Goal: Task Accomplishment & Management: Manage account settings

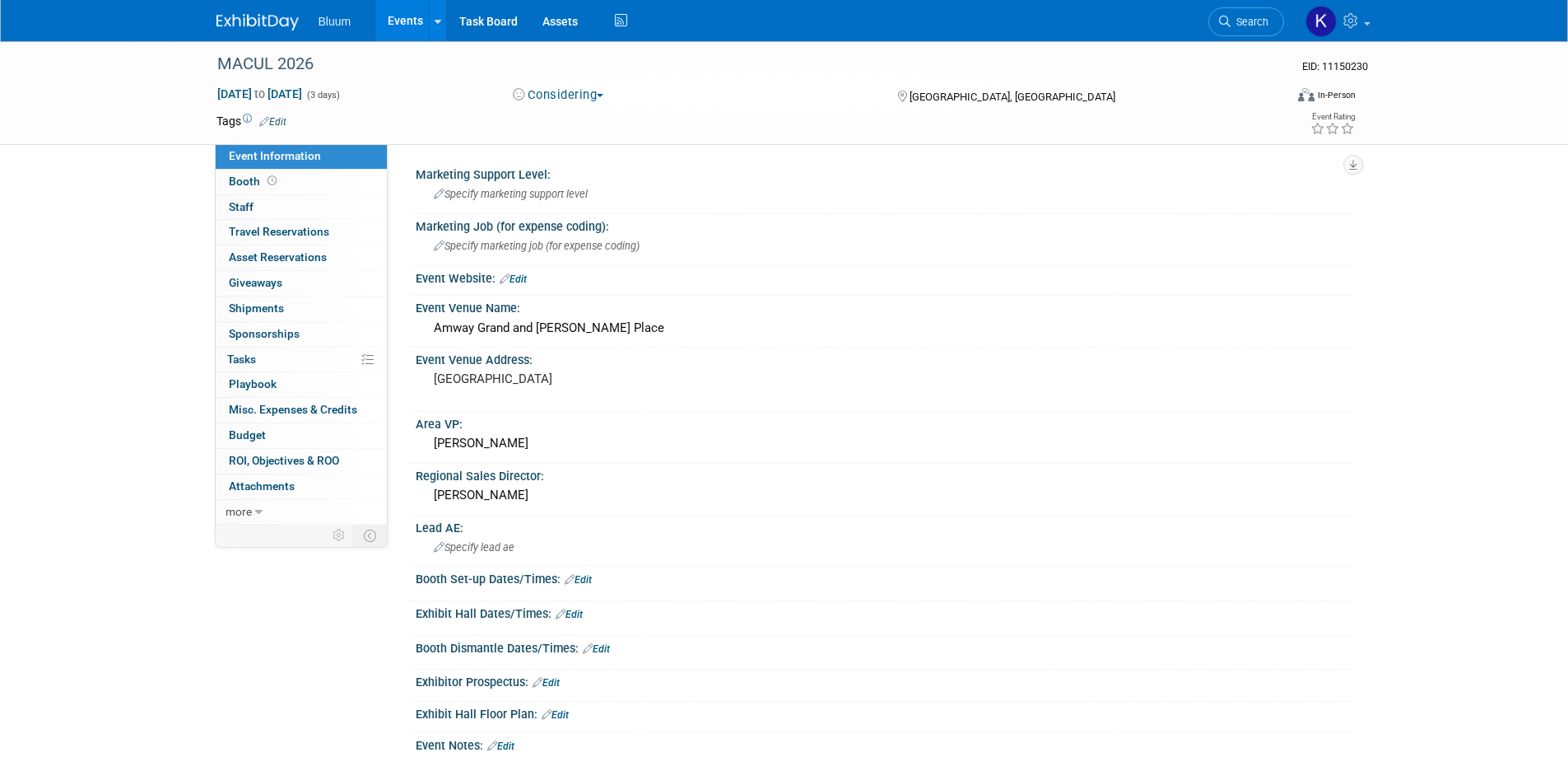
click at [400, 13] on link "Events" at bounding box center [406, 21] width 60 height 41
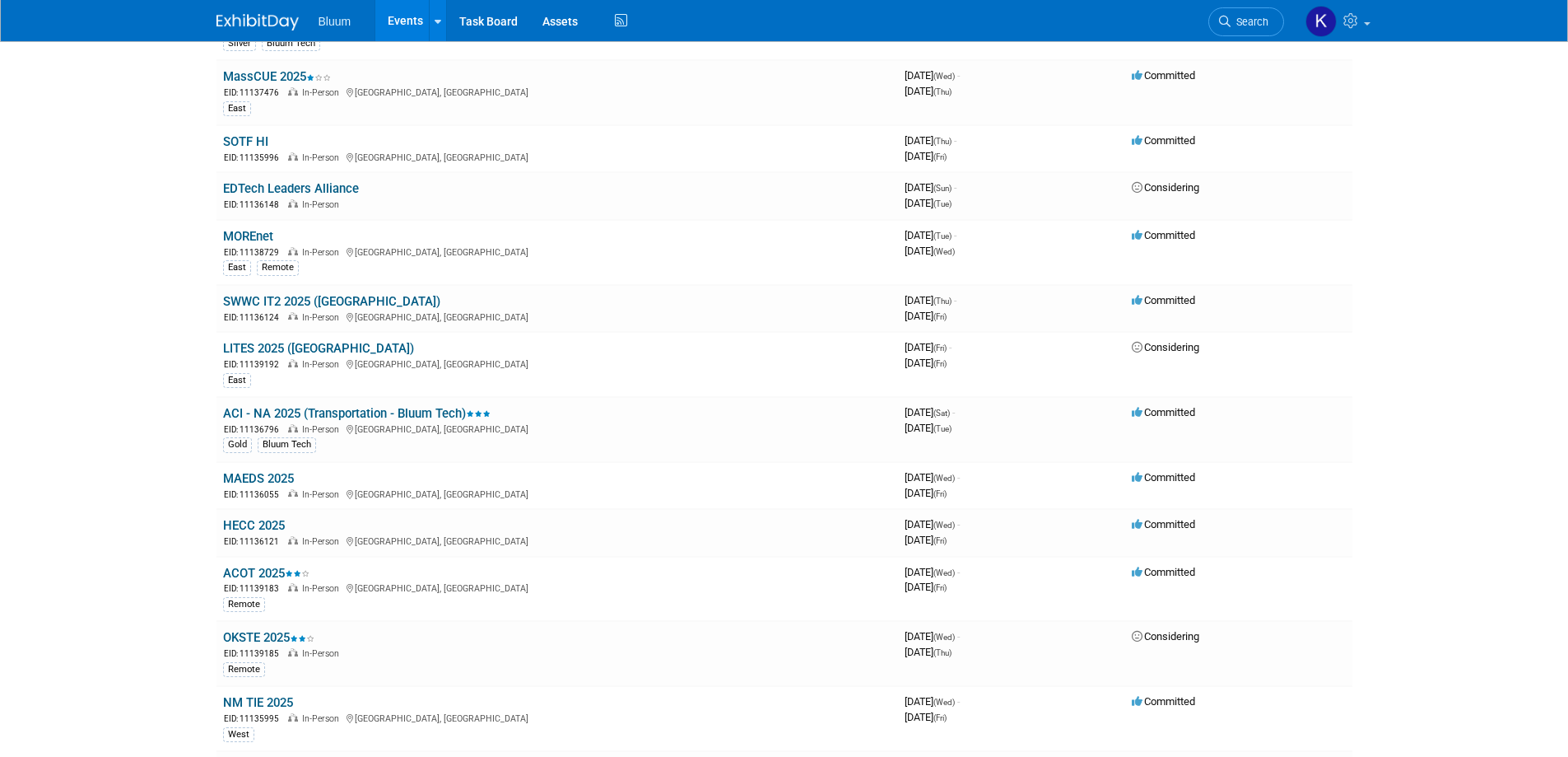
scroll to position [494, 0]
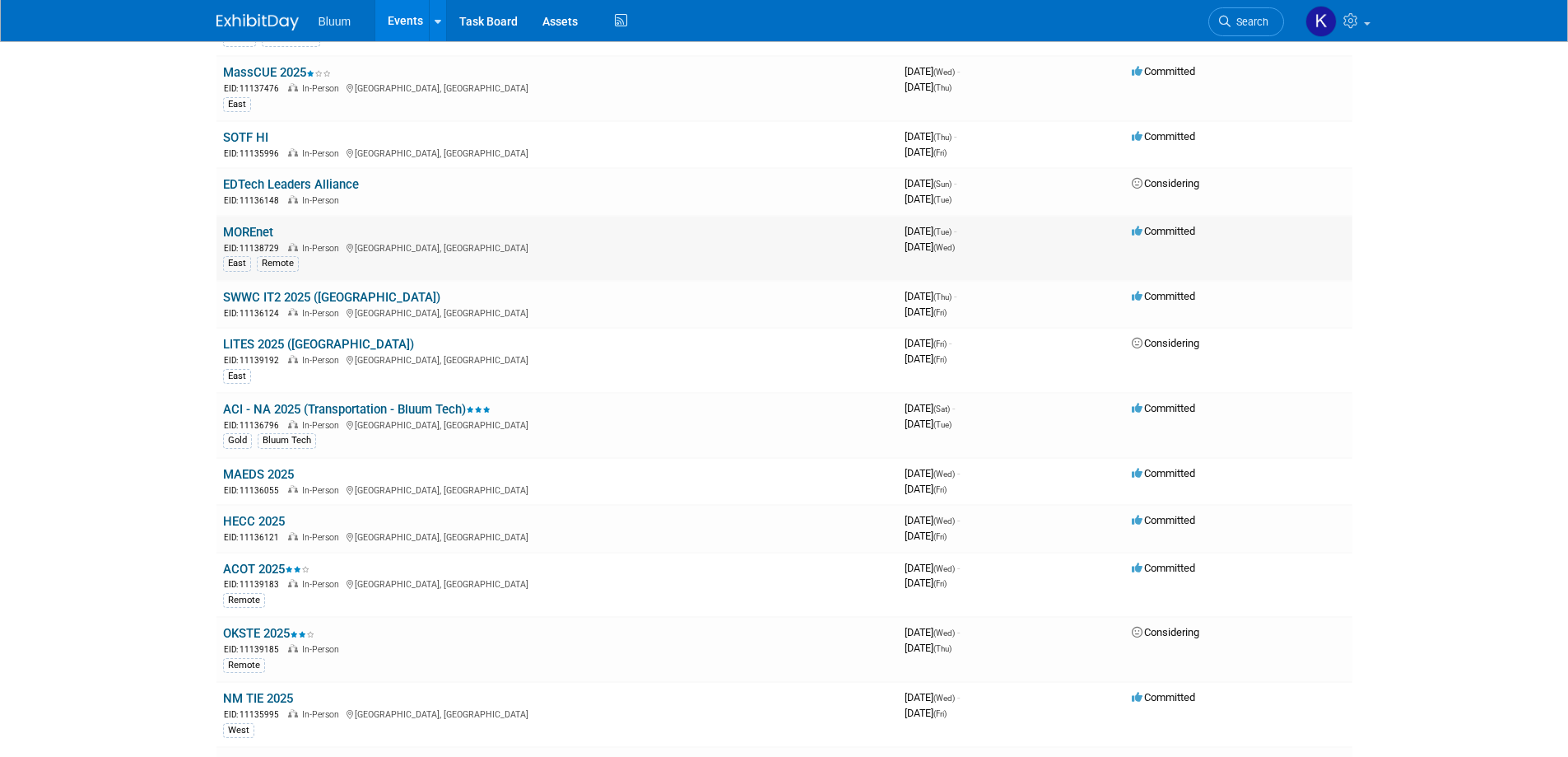
click at [259, 228] on link "MOREnet" at bounding box center [248, 232] width 51 height 15
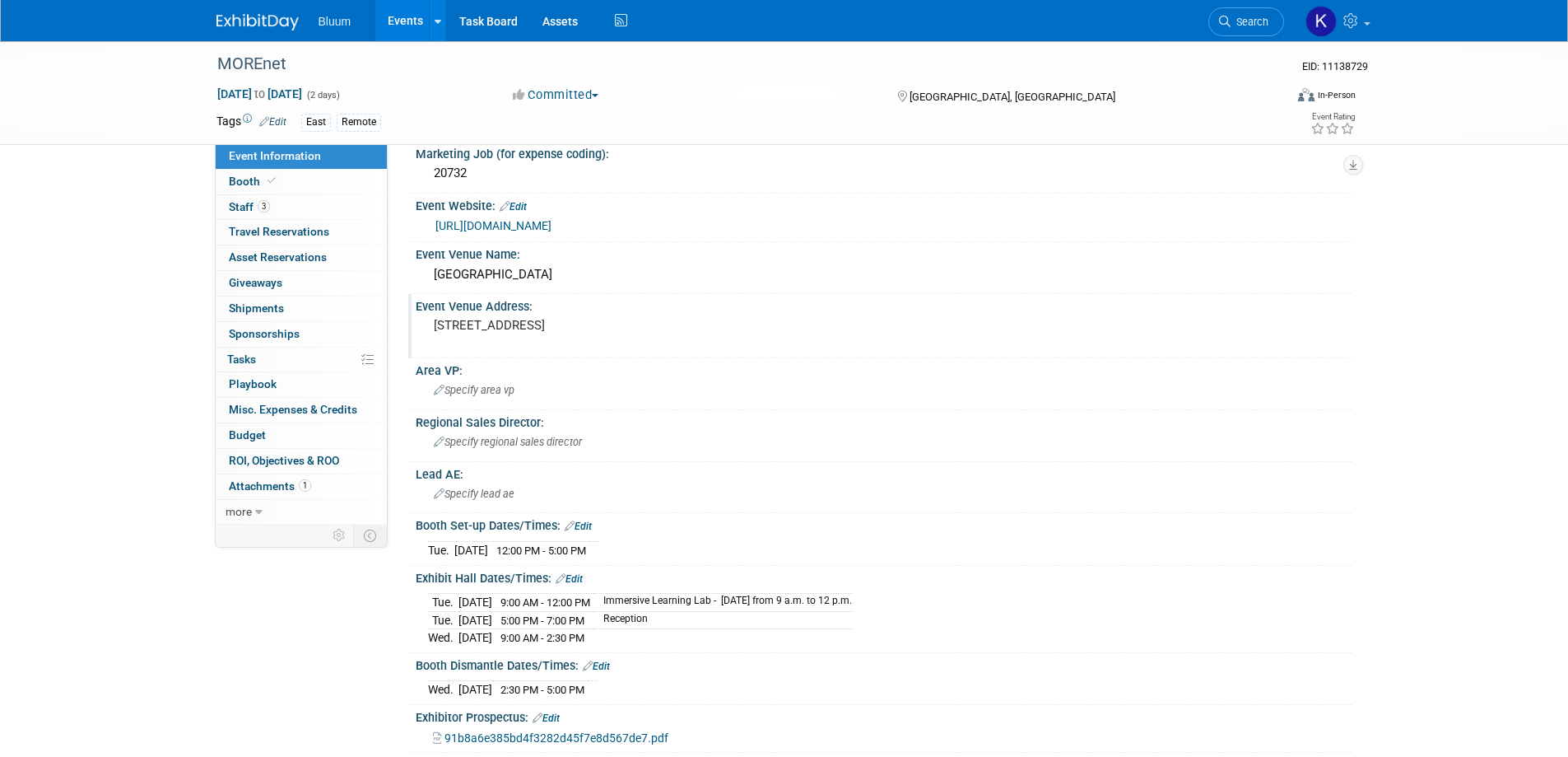
scroll to position [165, 0]
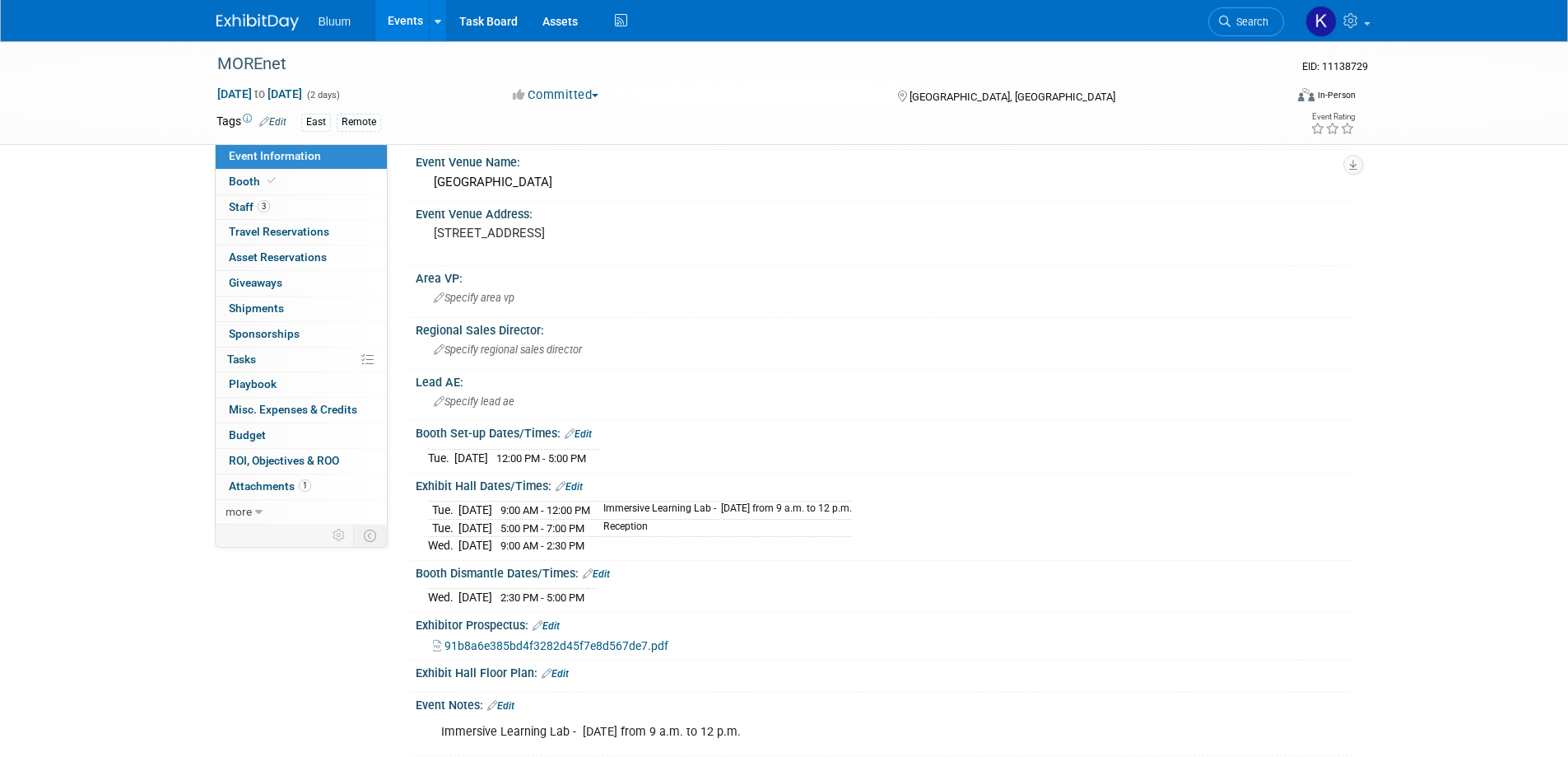
click at [592, 432] on link "Edit" at bounding box center [578, 434] width 27 height 11
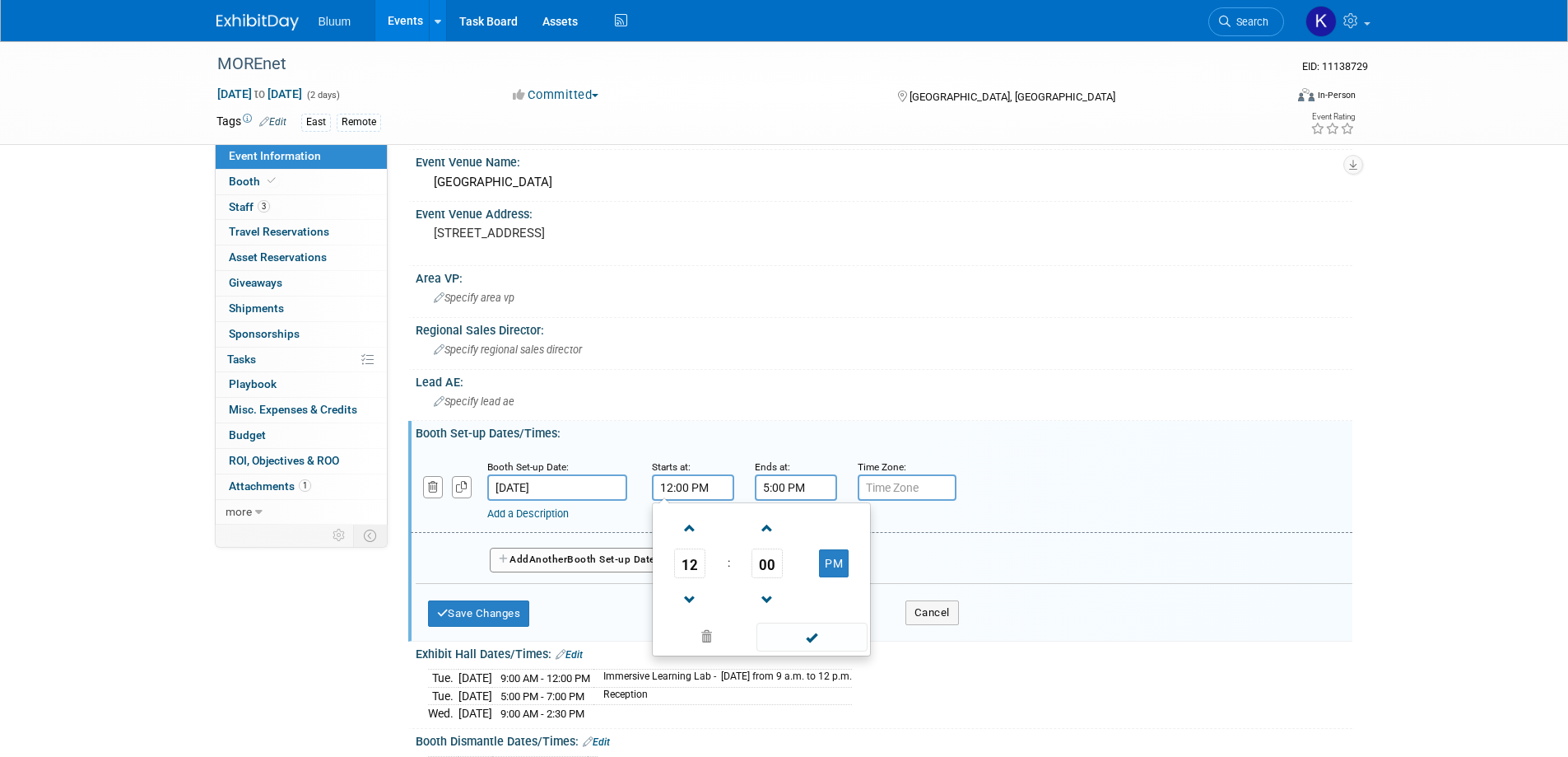
click at [674, 481] on input "12:00 PM" at bounding box center [693, 487] width 82 height 26
click at [687, 559] on span "12" at bounding box center [689, 563] width 31 height 30
click at [786, 616] on td "10" at bounding box center [788, 617] width 52 height 44
click at [768, 567] on span "00" at bounding box center [767, 563] width 31 height 30
click at [785, 569] on td "30" at bounding box center [788, 572] width 52 height 44
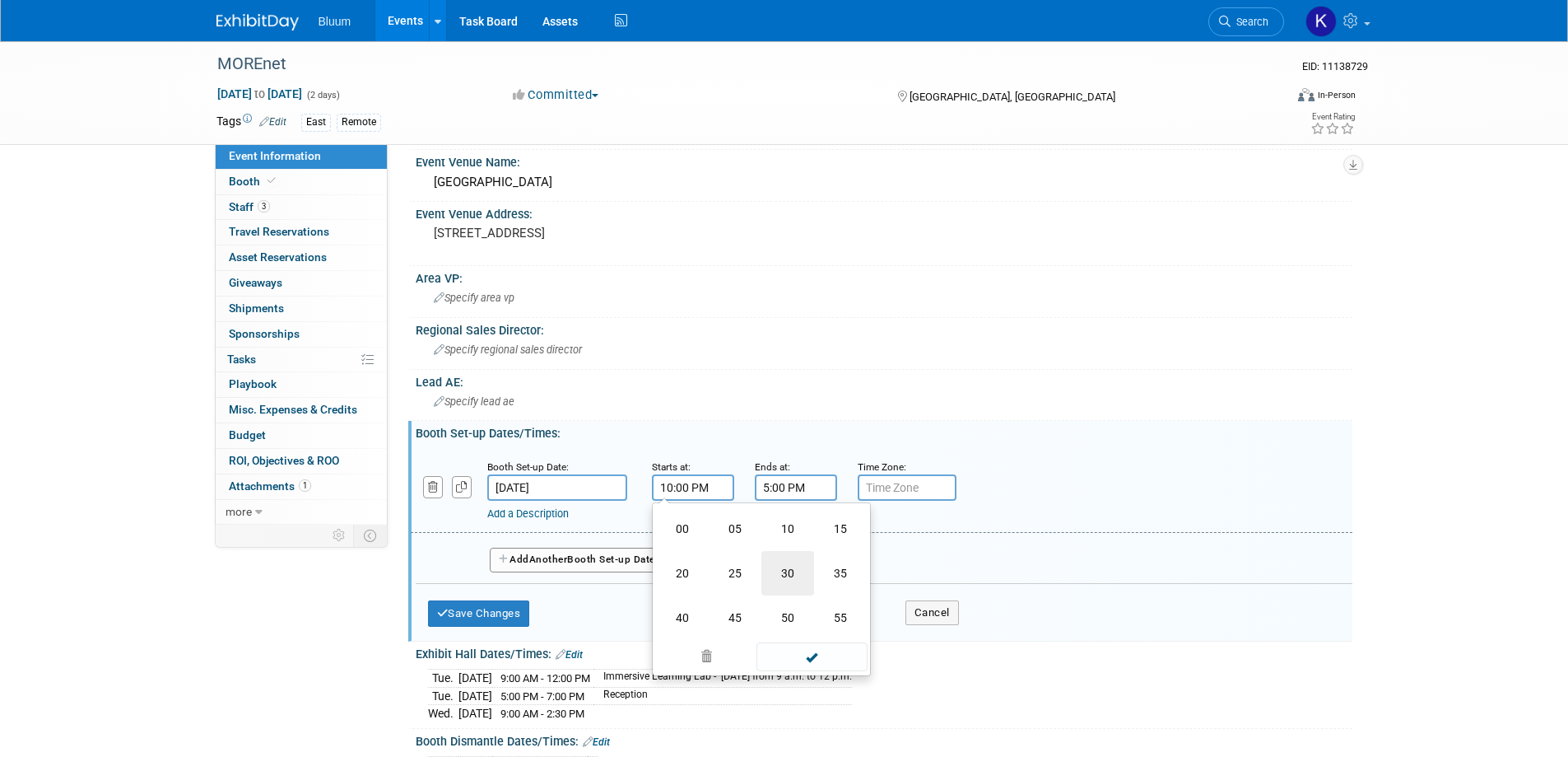
type input "10:30 PM"
click at [791, 639] on span at bounding box center [812, 637] width 111 height 29
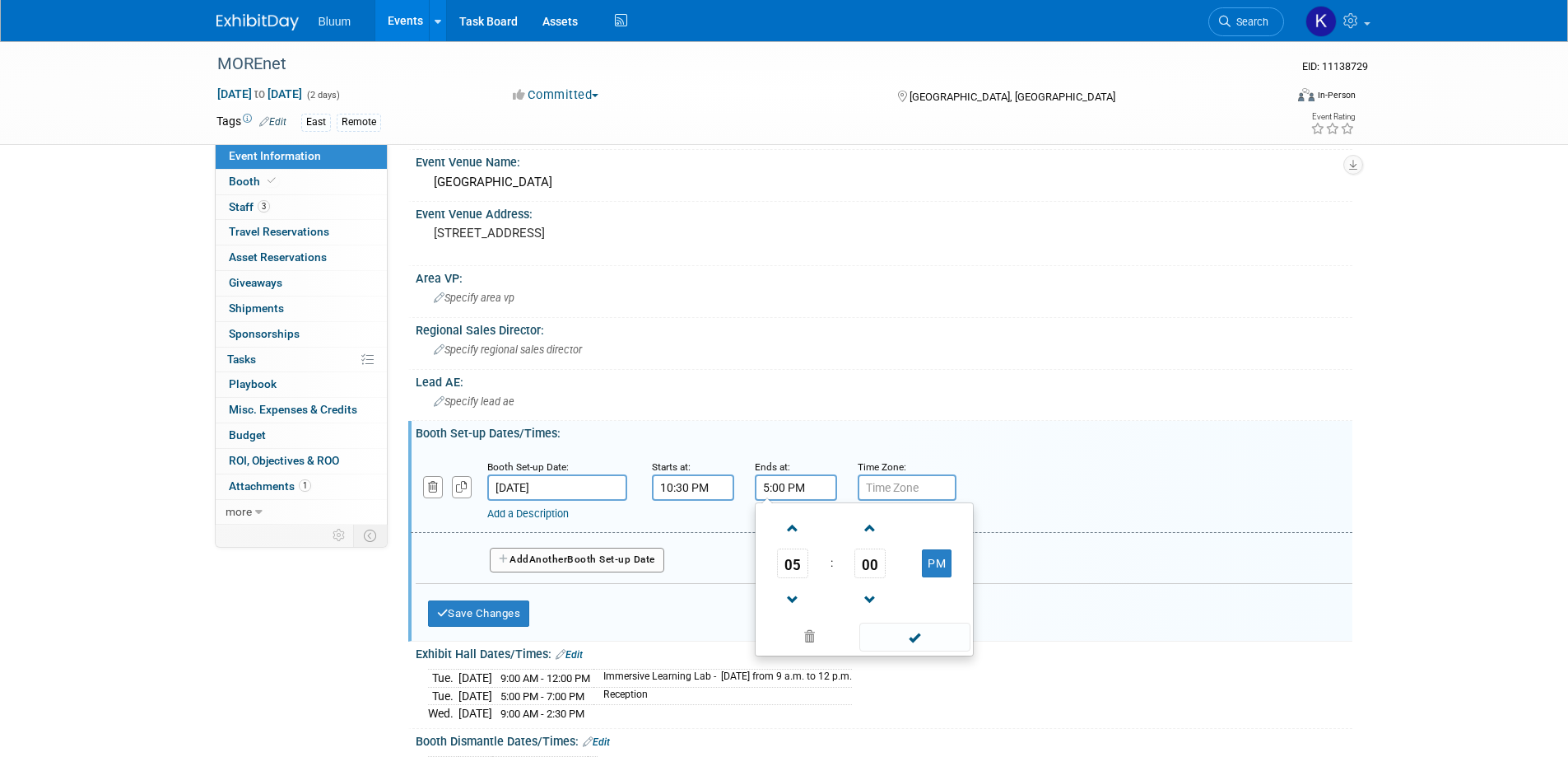
drag, startPoint x: 807, startPoint y: 485, endPoint x: 717, endPoint y: 487, distance: 90.0
click at [717, 487] on div "Booth Set-up Date: [DATE] Starts at: 10:30 PM Ends at: 5:00 PM 05 : 00 PM 12 01…" at bounding box center [882, 491] width 942 height 84
click at [500, 607] on button "Save Changes" at bounding box center [479, 614] width 102 height 26
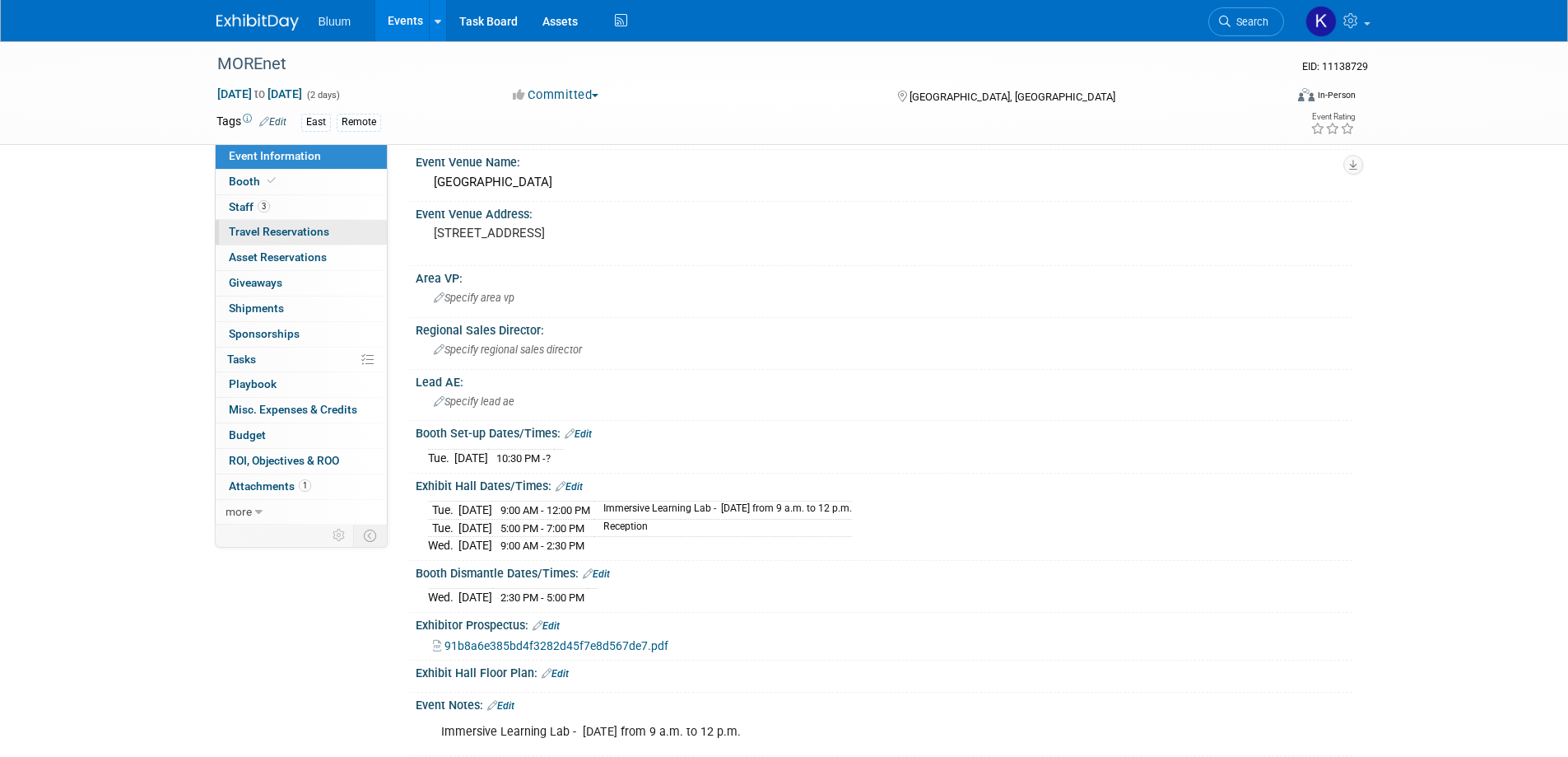
click at [287, 230] on span "Travel Reservations 0" at bounding box center [278, 231] width 100 height 13
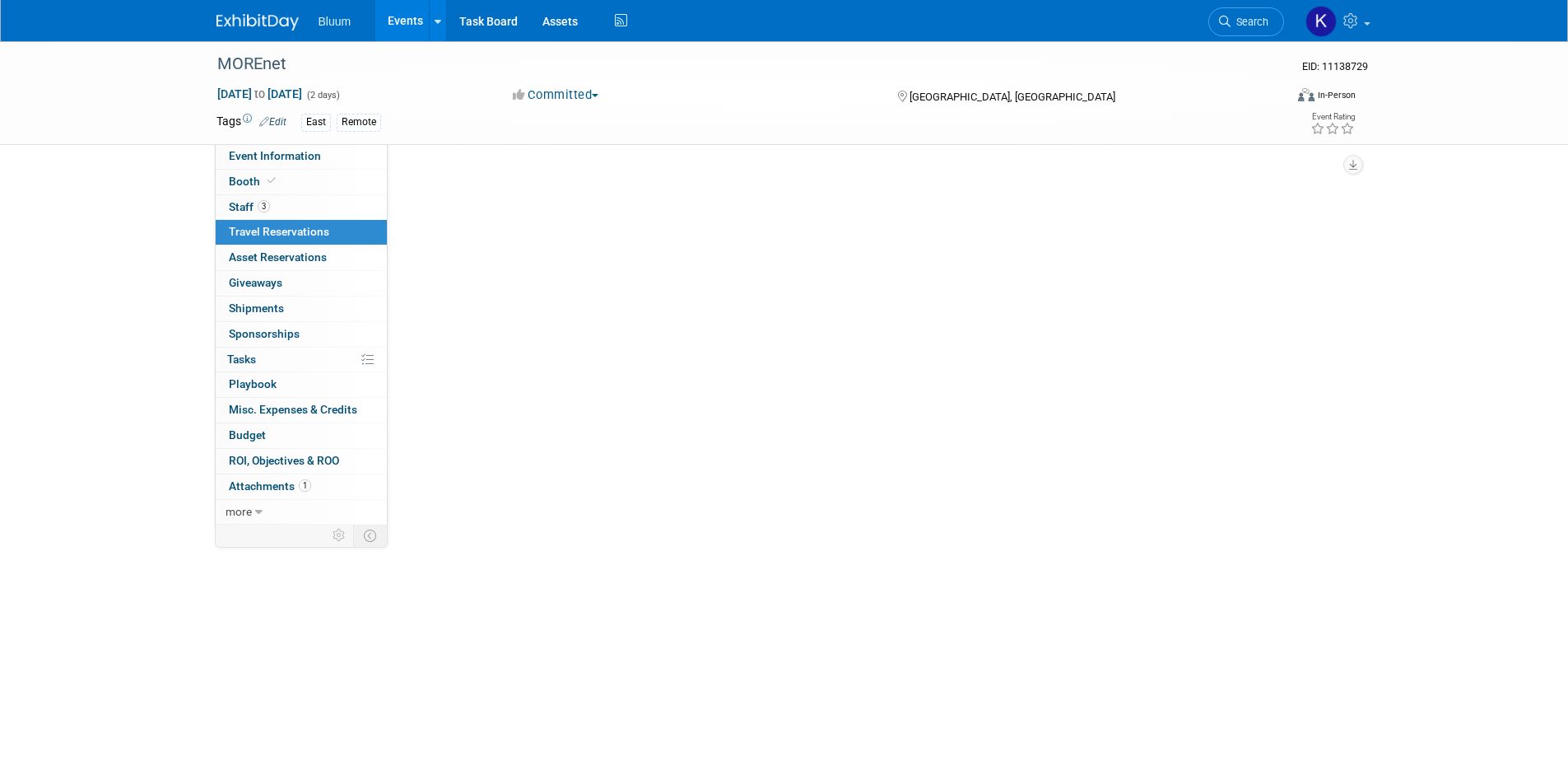
scroll to position [0, 0]
click at [447, 177] on link "Add Travel Reservation" at bounding box center [481, 180] width 138 height 26
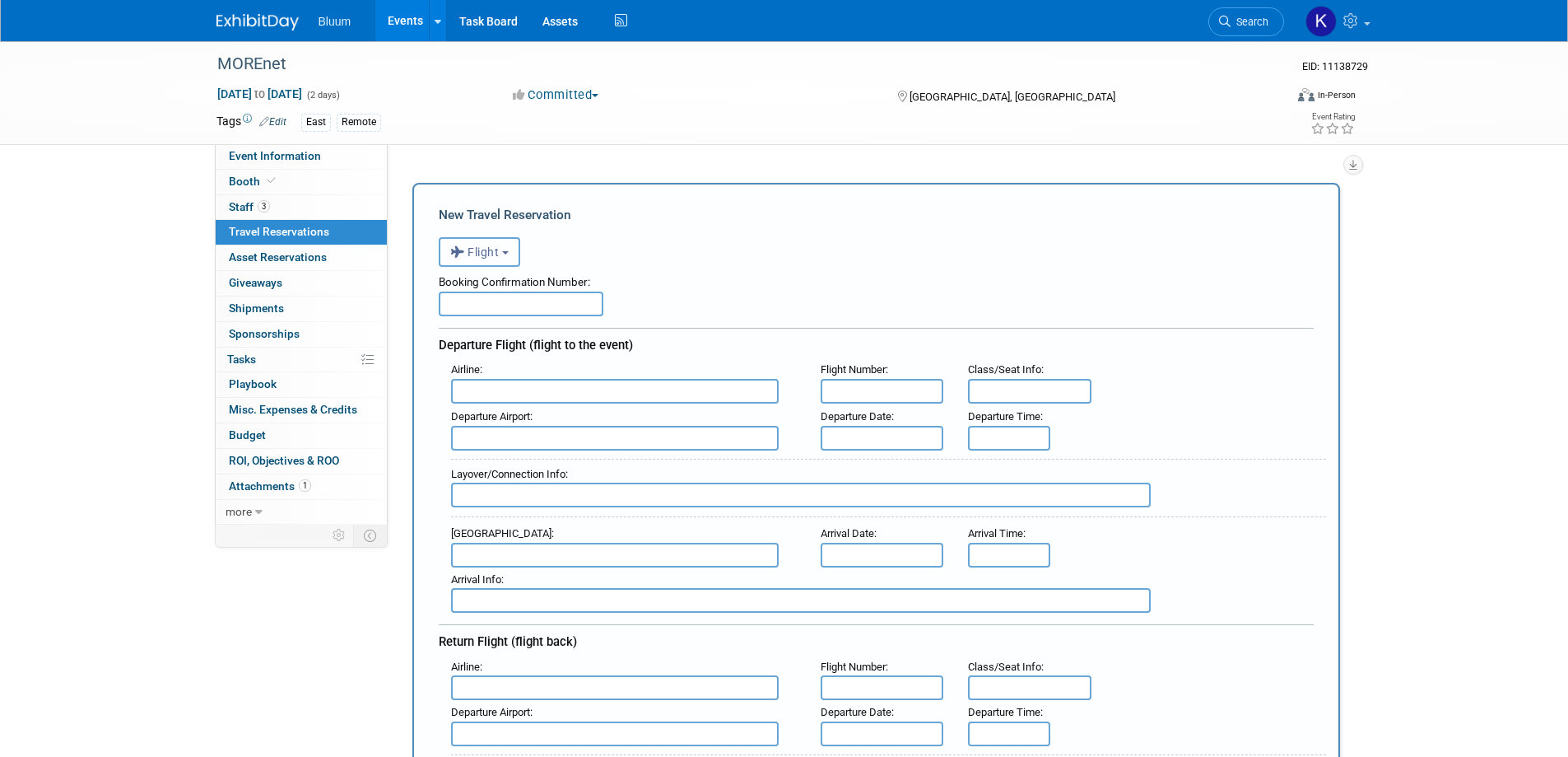
click at [506, 248] on button "Flight" at bounding box center [480, 252] width 81 height 30
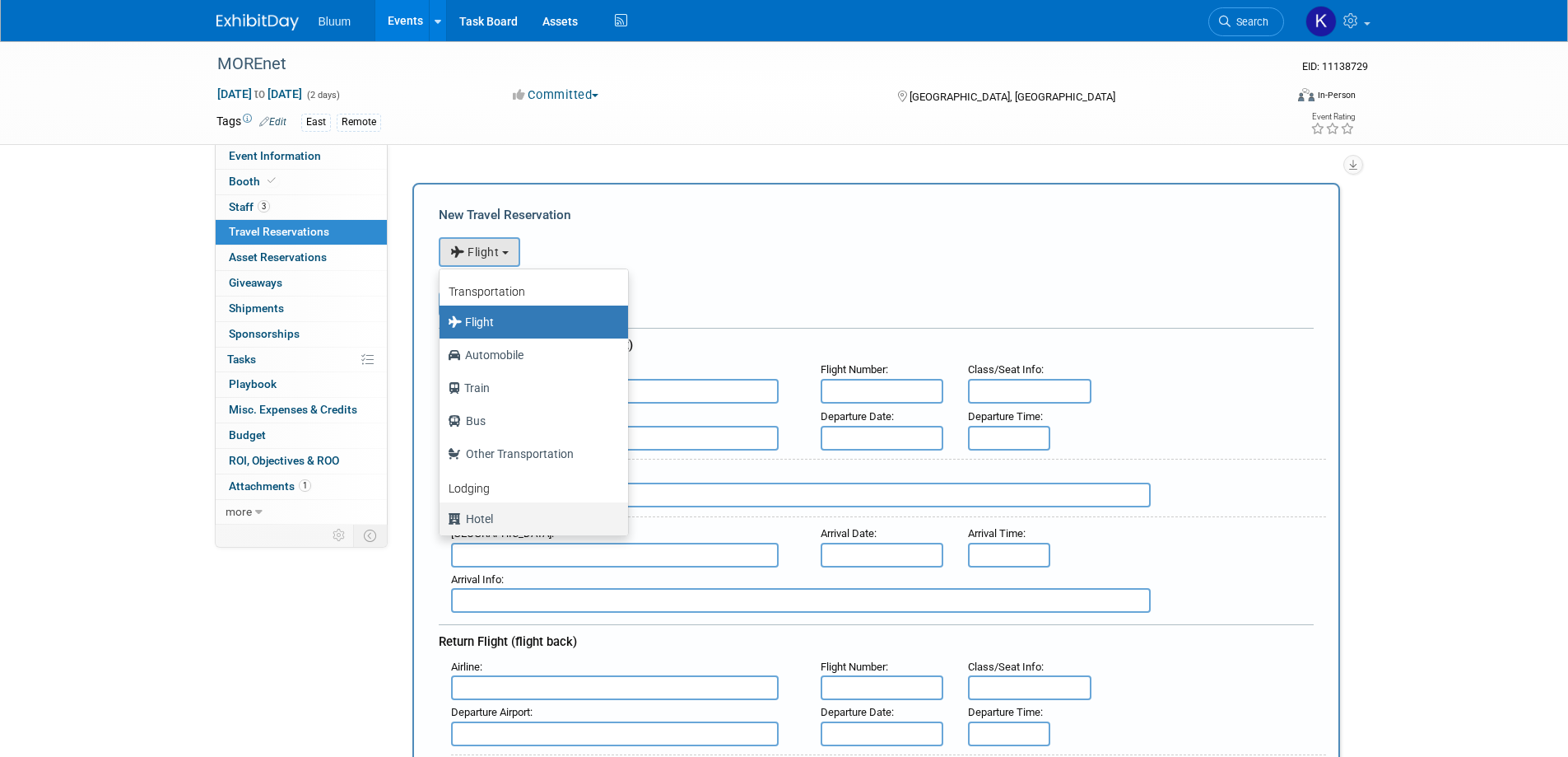
click at [471, 516] on label "Hotel" at bounding box center [529, 519] width 164 height 26
click at [442, 516] on input "Hotel" at bounding box center [436, 516] width 10 height 10
select select "6"
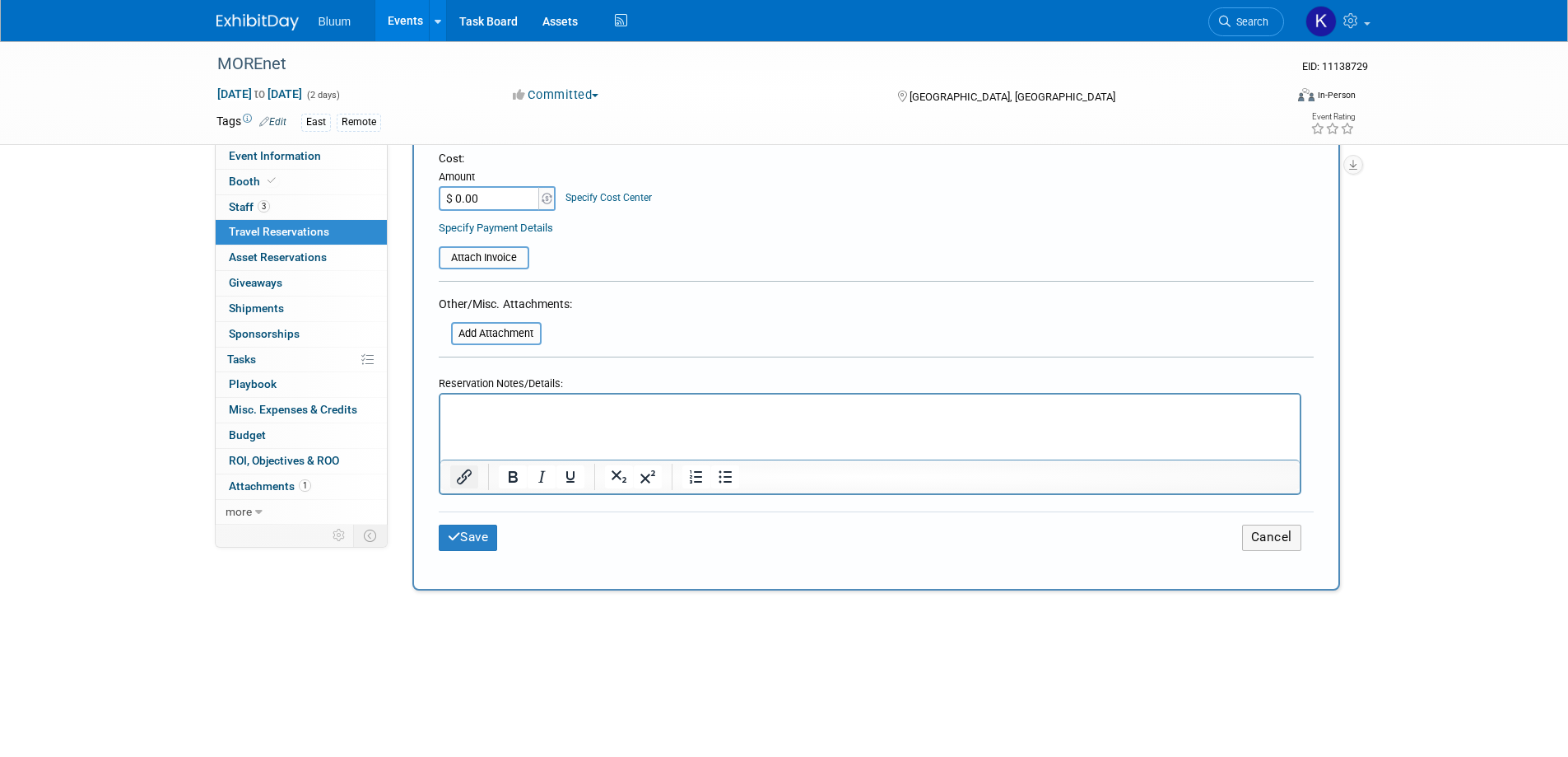
scroll to position [659, 0]
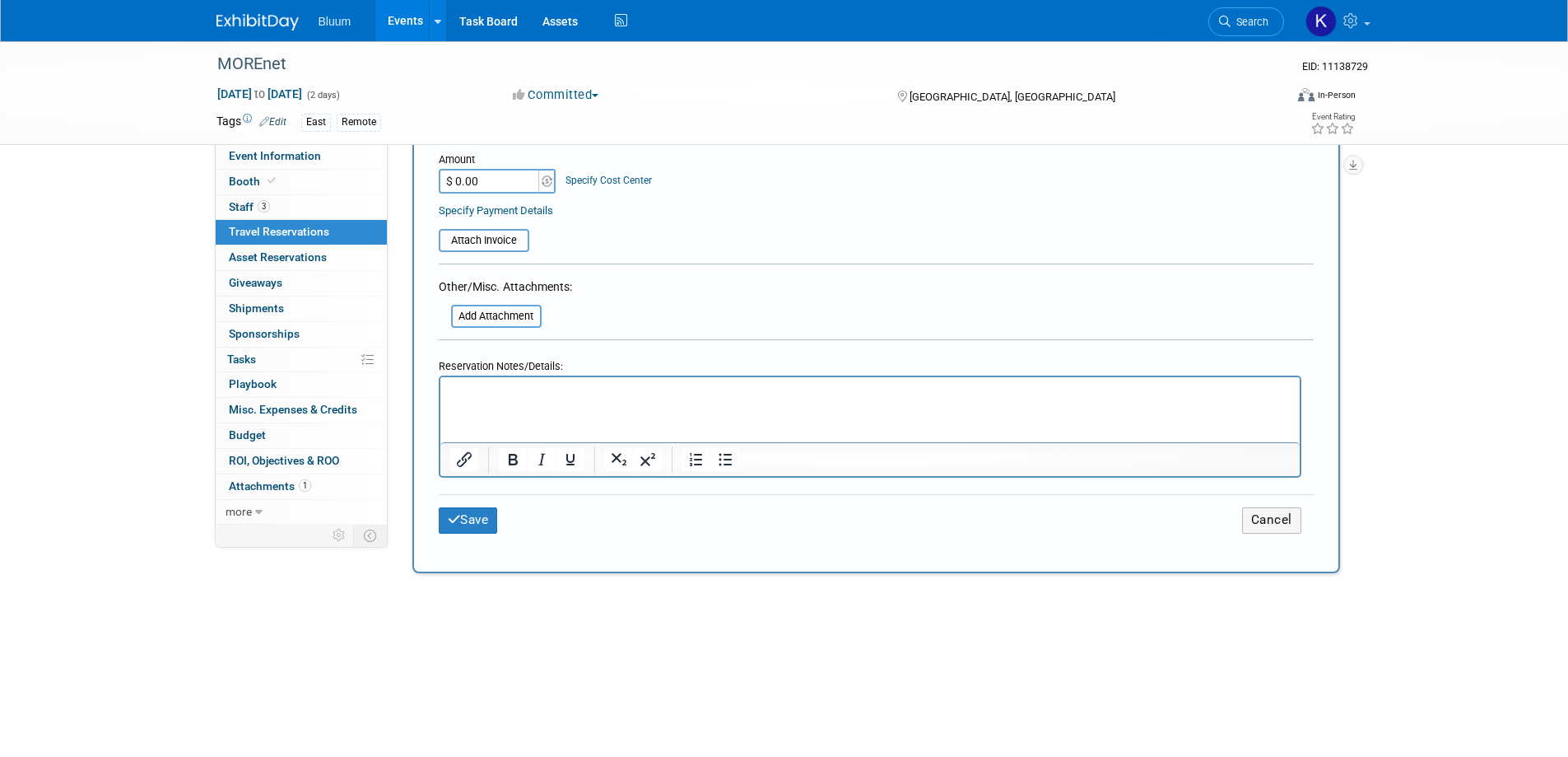
click at [485, 401] on html at bounding box center [869, 389] width 860 height 23
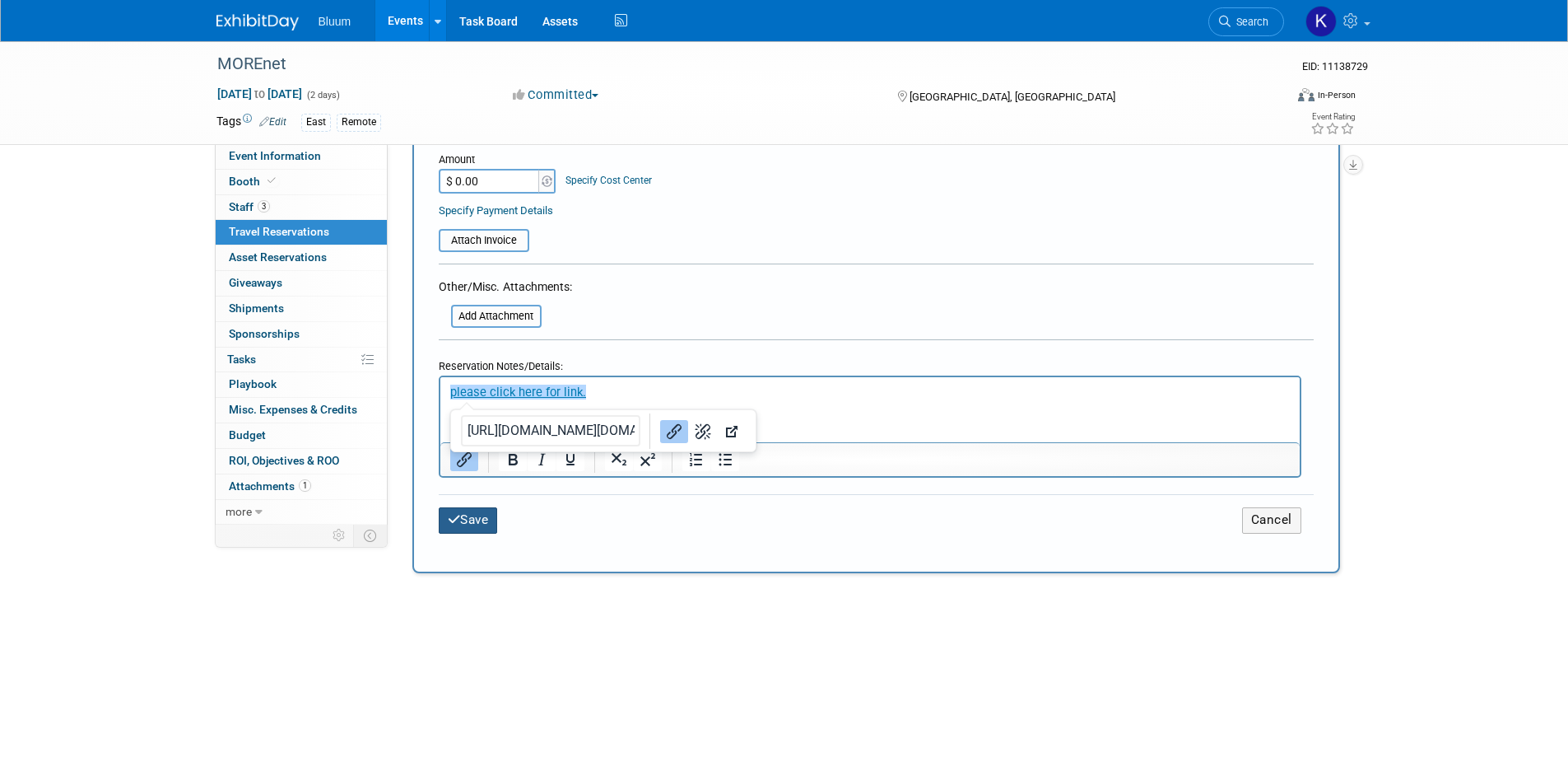
click at [460, 518] on button "Save" at bounding box center [468, 519] width 59 height 25
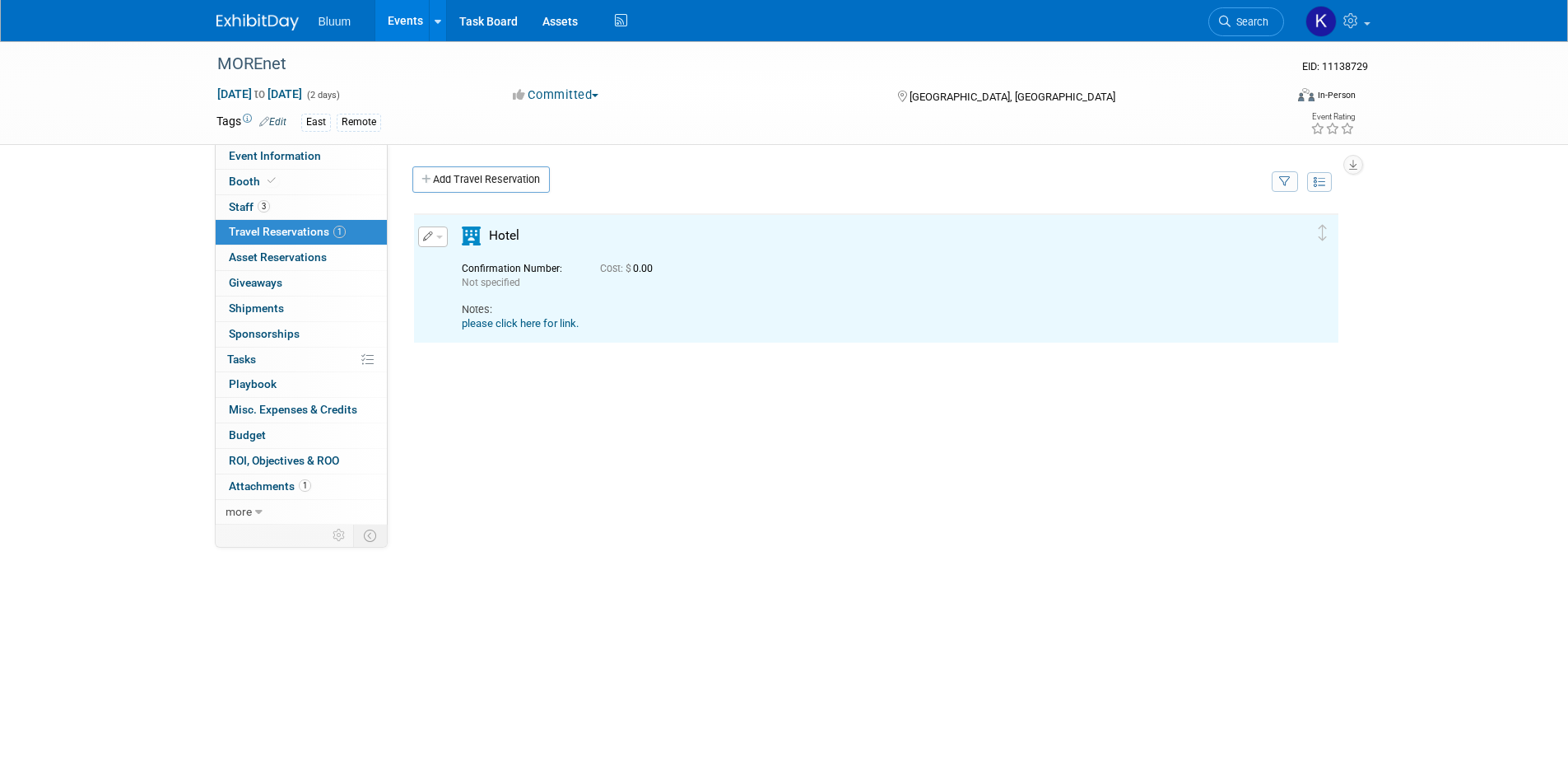
scroll to position [0, 0]
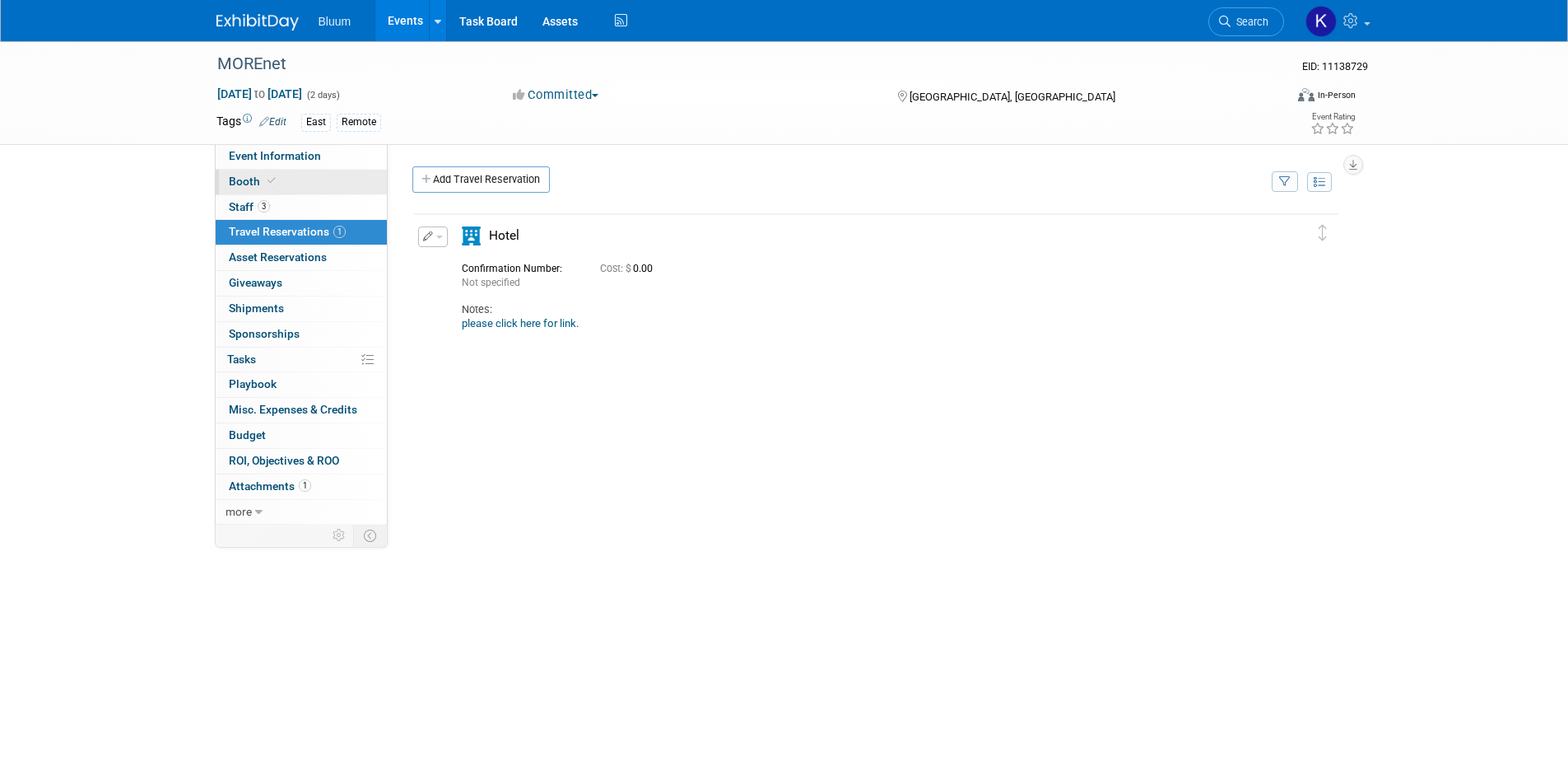
click at [242, 176] on span "Booth" at bounding box center [254, 181] width 51 height 13
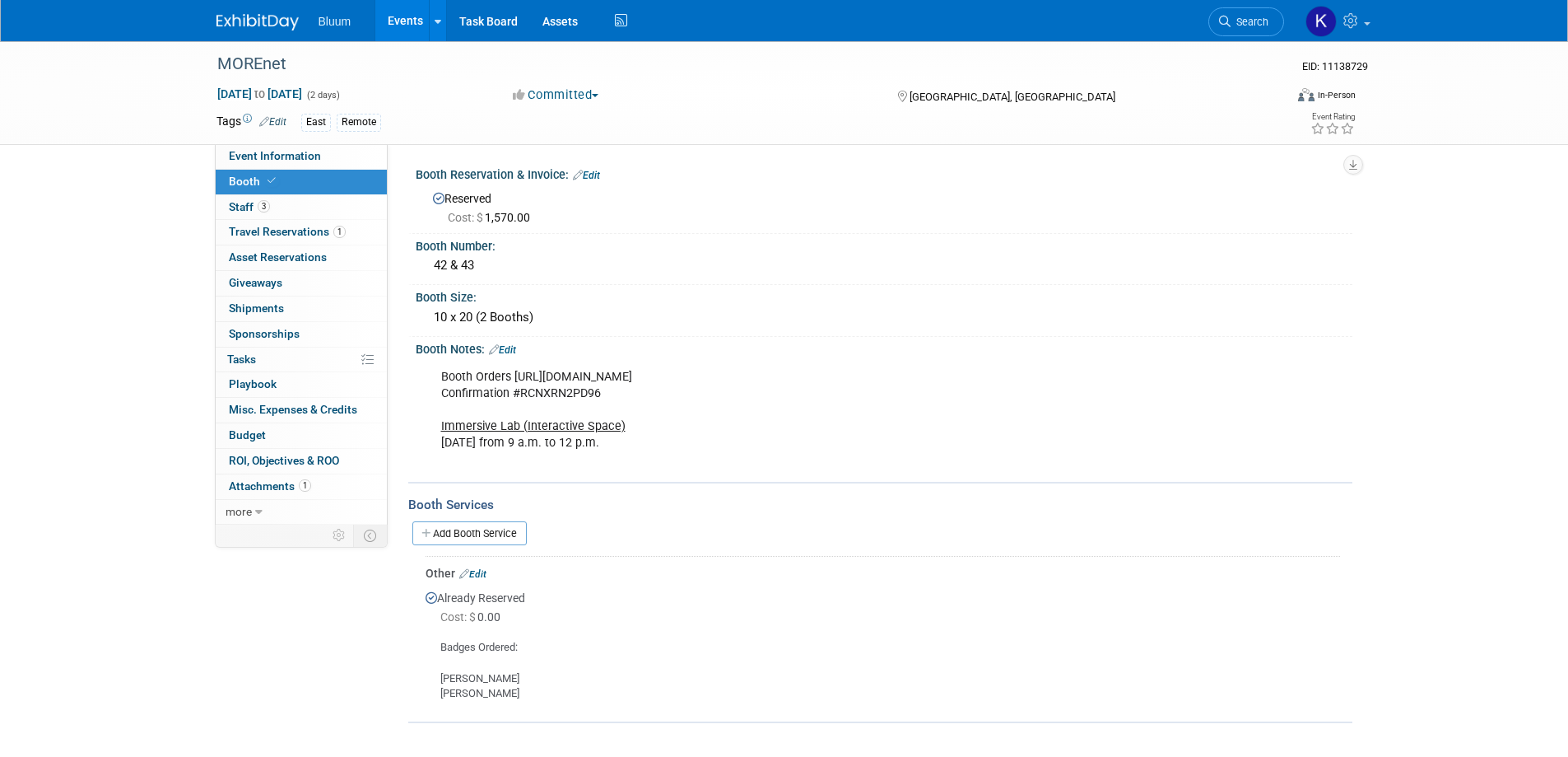
click at [510, 349] on link "Edit" at bounding box center [502, 349] width 27 height 11
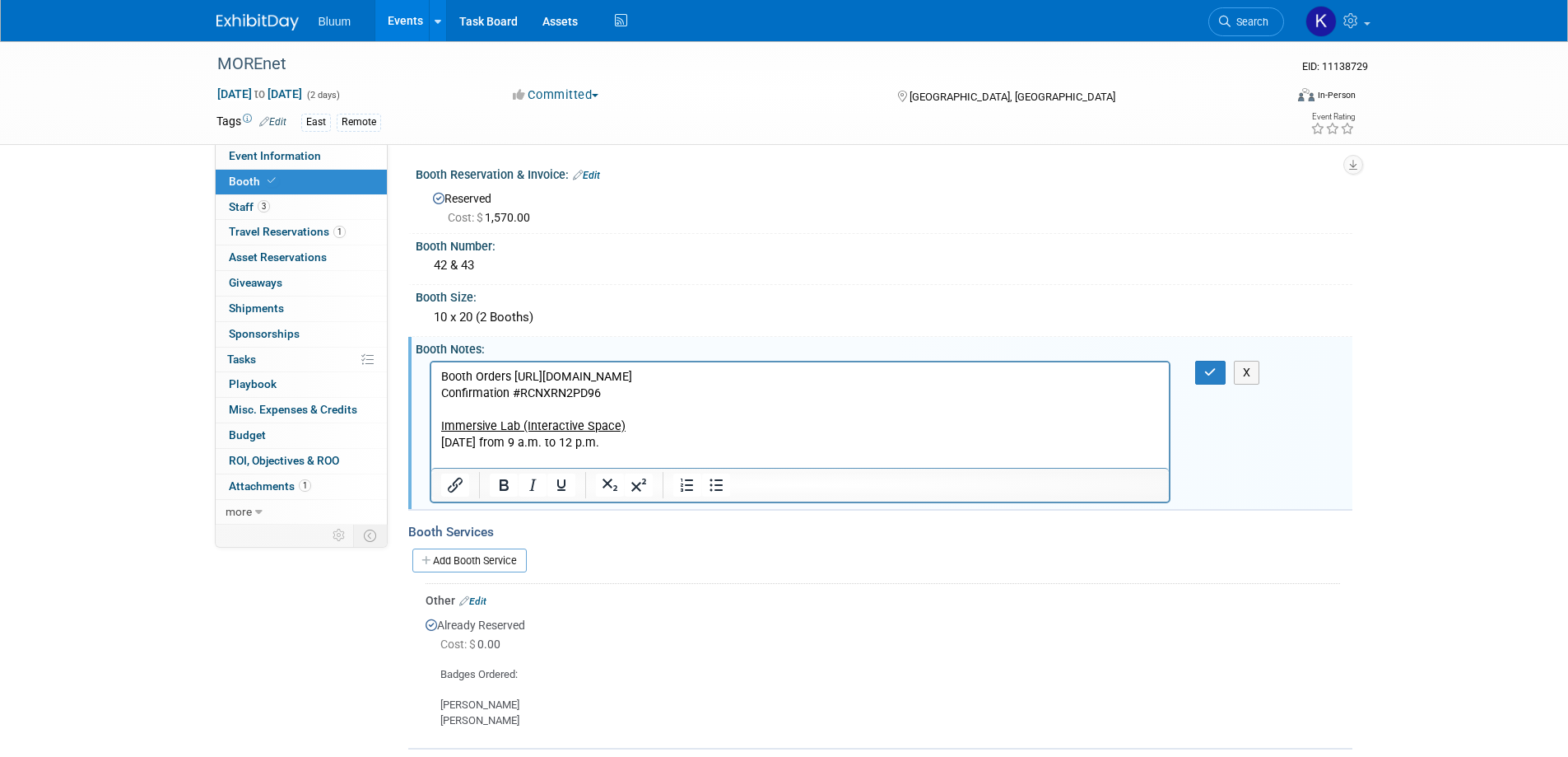
click at [648, 459] on p "Booth Orders [URL][DOMAIN_NAME] Confirmation #RCNXRN2PD96 Immersive Lab (Intera…" at bounding box center [800, 417] width 719 height 98
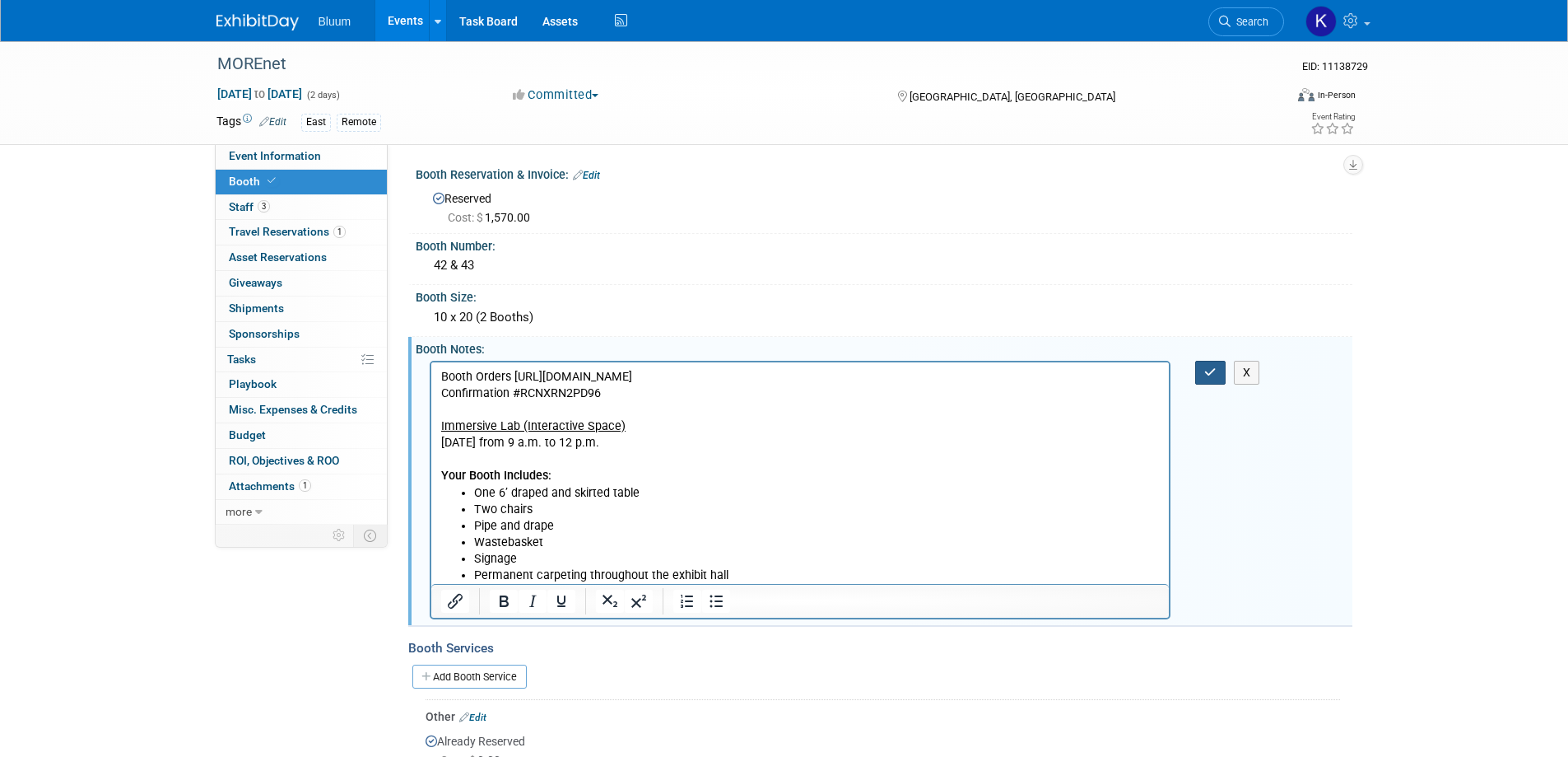
click at [1213, 376] on icon "button" at bounding box center [1210, 372] width 12 height 11
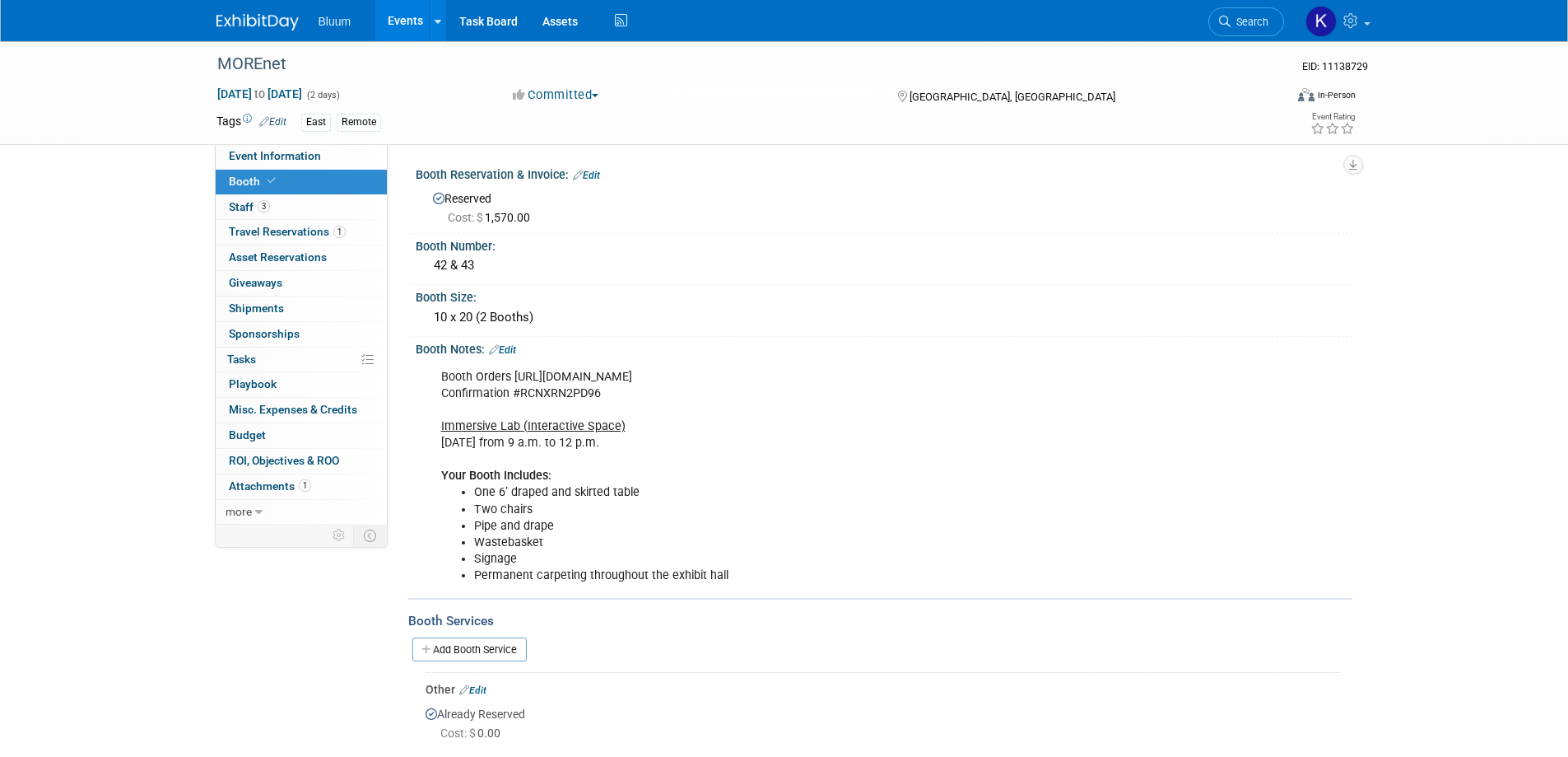
click at [444, 473] on b "Your Booth Includes:" at bounding box center [496, 475] width 111 height 14
click at [441, 478] on b "Your Booth Includes:" at bounding box center [496, 475] width 111 height 14
drag, startPoint x: 463, startPoint y: 478, endPoint x: 402, endPoint y: 469, distance: 61.7
click at [402, 469] on div "Marketing Support Level: Specify marketing support level Marketing Job (for exp…" at bounding box center [870, 334] width 965 height 380
click at [600, 453] on div "Booth Orders [URL][DOMAIN_NAME] Confirmation #RCNXRN2PD96 Immersive Lab (Intera…" at bounding box center [801, 476] width 742 height 231
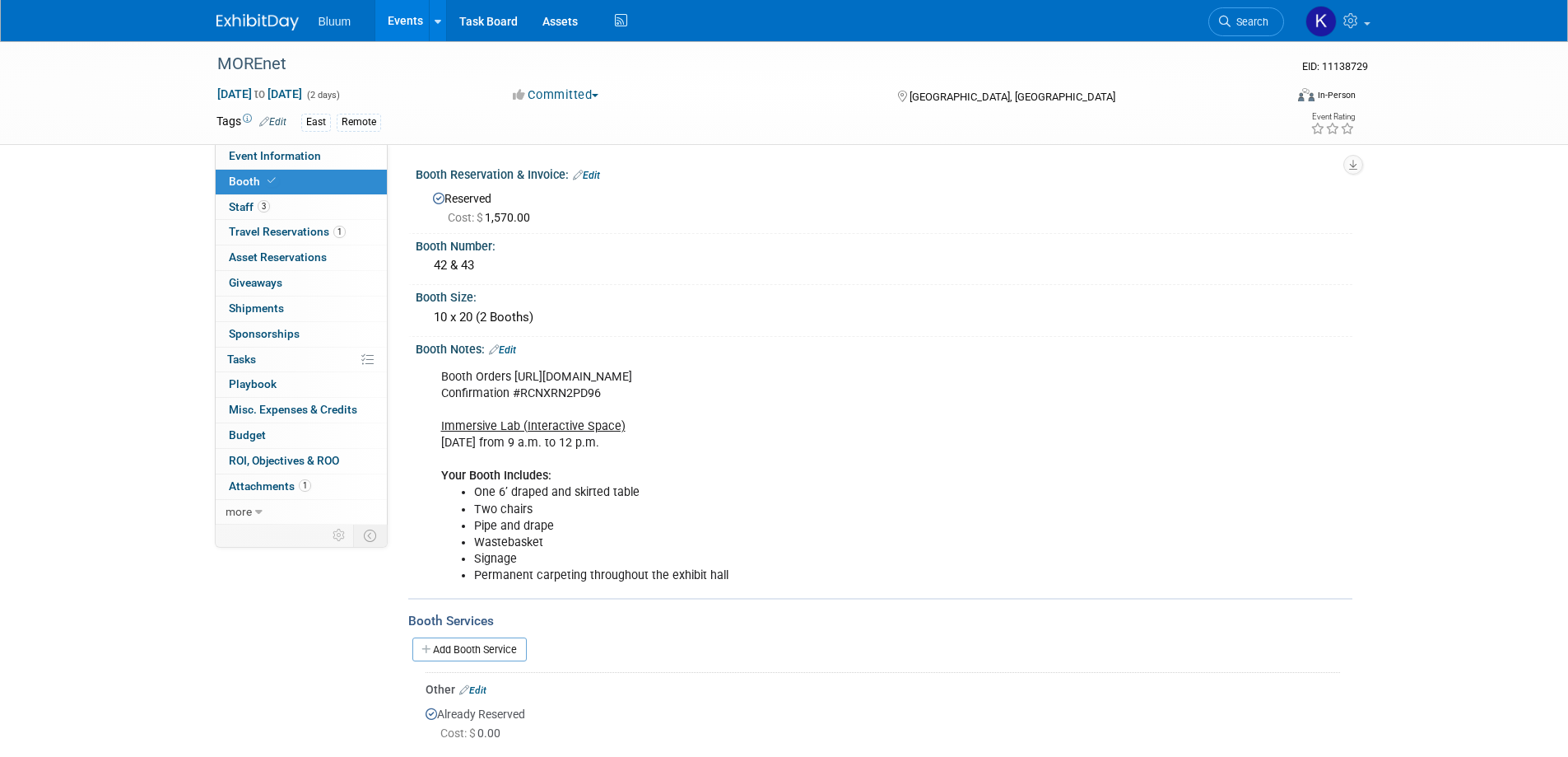
click at [511, 348] on link "Edit" at bounding box center [502, 349] width 27 height 11
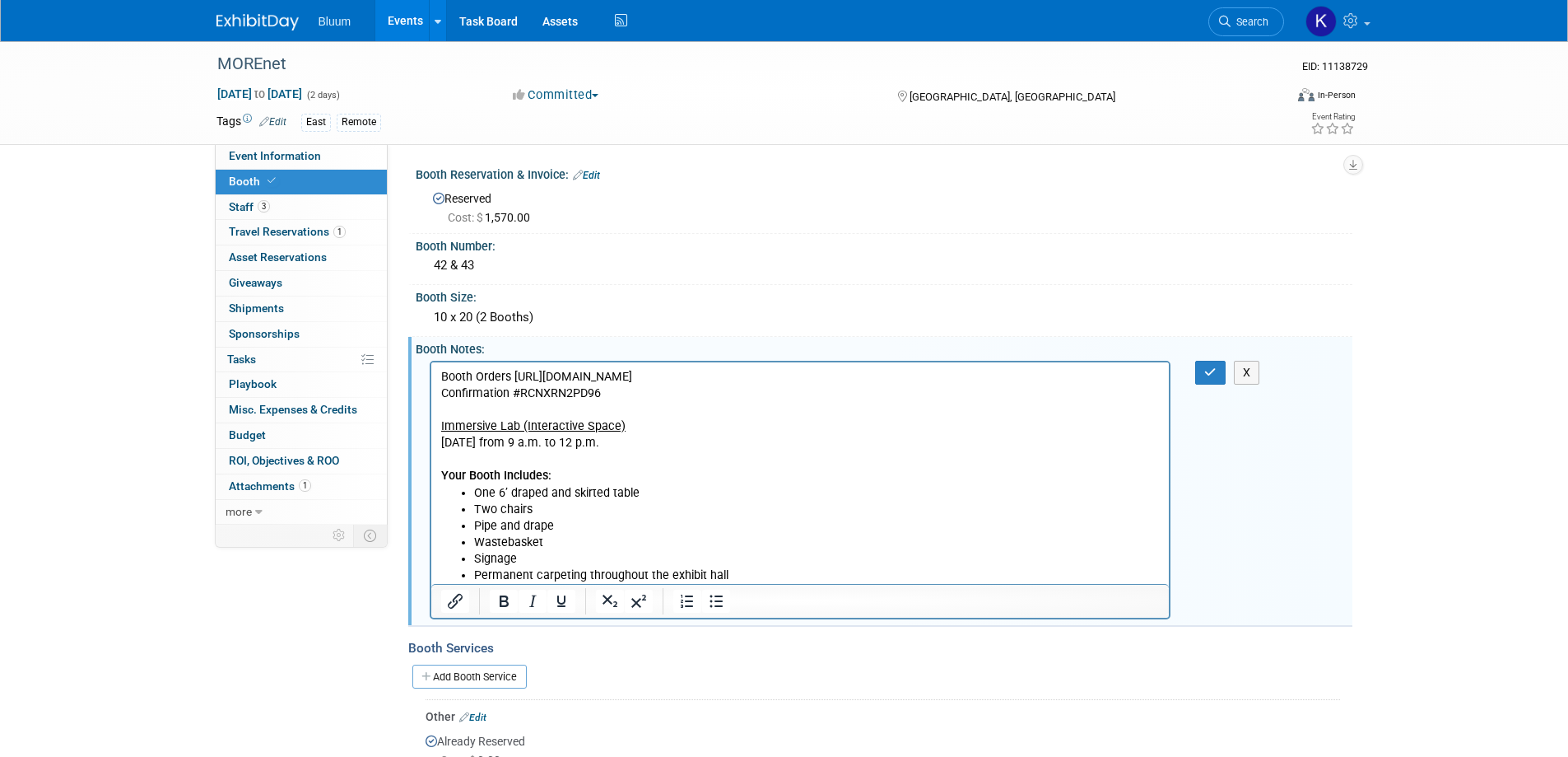
click at [437, 473] on html "Booth Orders [URL][DOMAIN_NAME] Confirmation #RCNXRN2PD96 Immersive Lab (Intera…" at bounding box center [800, 472] width 738 height 221
click at [444, 467] on p "Booth Orders [URL][DOMAIN_NAME] Confirmation #RCNXRN2PD96 Immersive Lab (Intera…" at bounding box center [800, 426] width 719 height 116
click at [440, 469] on b "Your Booth Includes:" at bounding box center [496, 474] width 111 height 14
click at [585, 479] on p "Booth Orders [URL][DOMAIN_NAME] Confirmation #RCNXRN2PD96 Immersive Lab (Intera…" at bounding box center [800, 426] width 719 height 116
click at [466, 478] on b "Each Booth Includes:" at bounding box center [497, 474] width 114 height 14
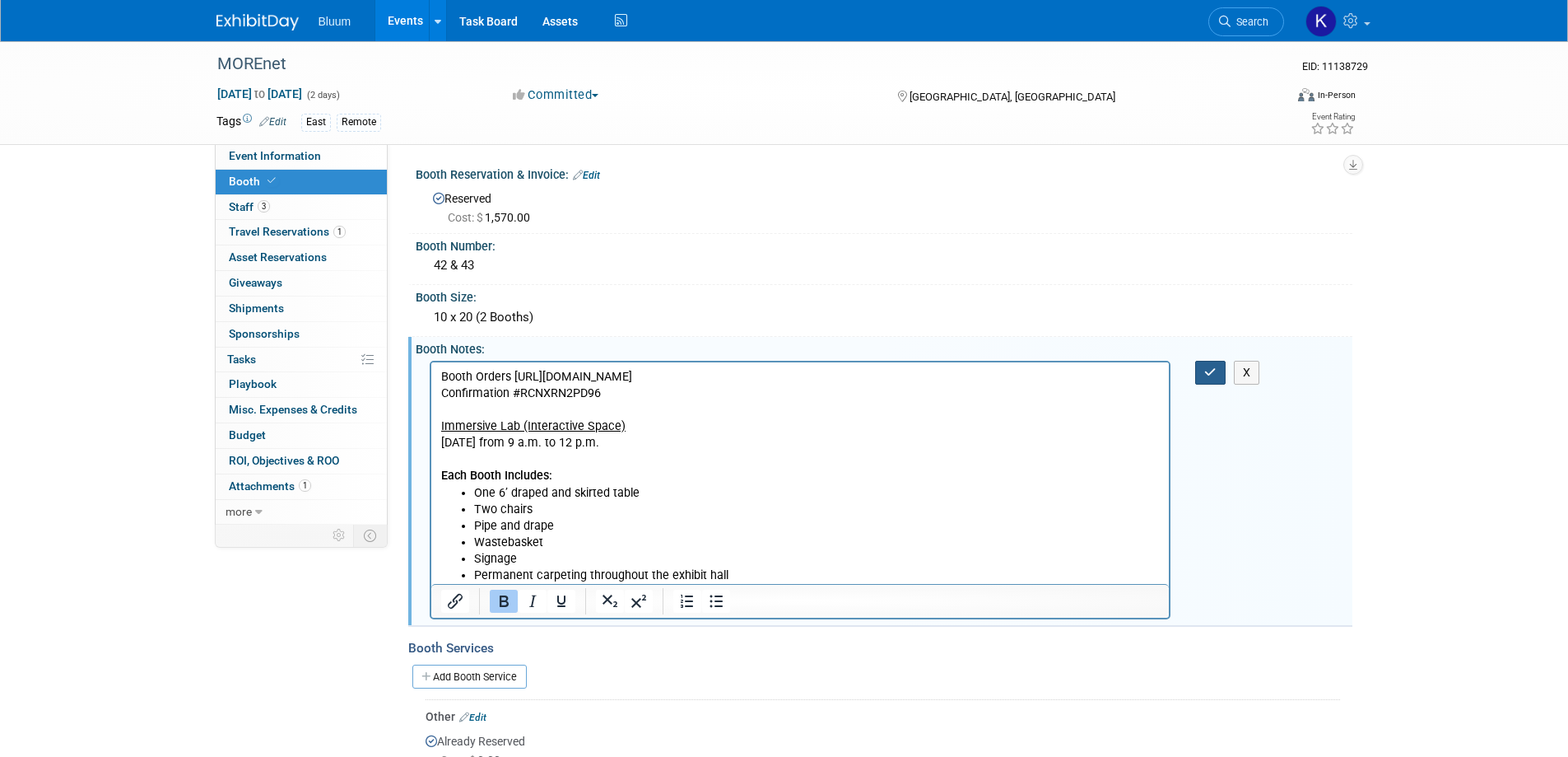
click at [1207, 367] on icon "button" at bounding box center [1210, 372] width 12 height 11
